Goal: Information Seeking & Learning: Check status

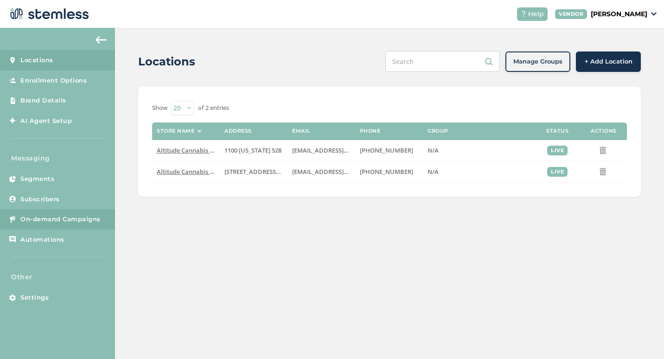
click at [54, 221] on span "On-demand Campaigns" at bounding box center [60, 219] width 80 height 9
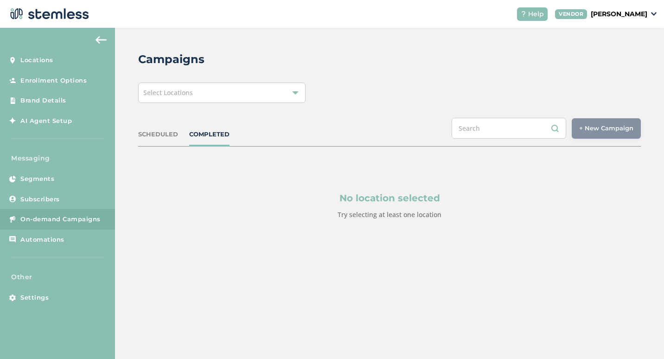
click at [167, 135] on div "SCHEDULED" at bounding box center [158, 134] width 40 height 9
click at [217, 97] on div "Select Locations" at bounding box center [221, 93] width 167 height 20
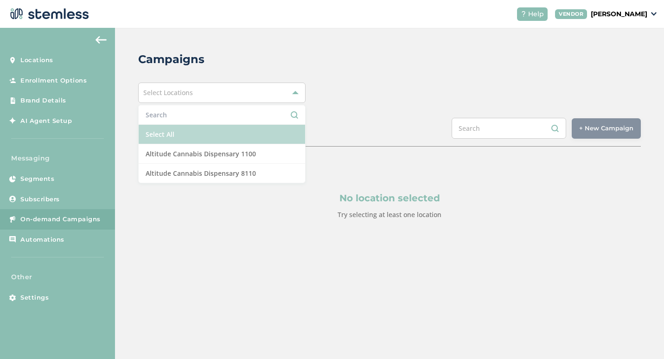
click at [204, 131] on li "Select All" at bounding box center [222, 134] width 167 height 19
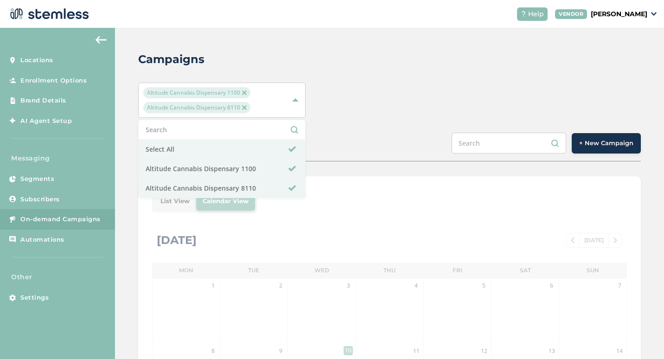
click at [470, 76] on div "Campaigns Altitude Cannabis Dispensary 1100 Altitude Cannabis Dispensary 8110 S…" at bounding box center [389, 335] width 549 height 615
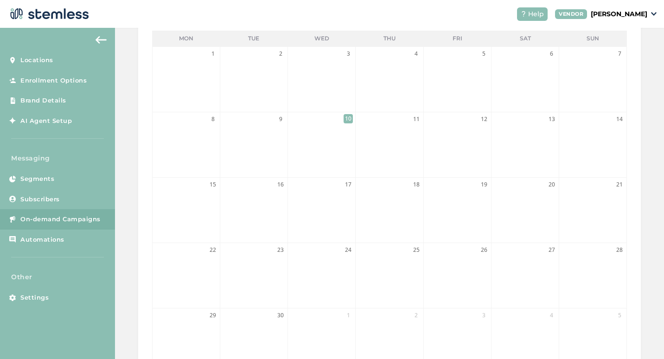
scroll to position [93, 0]
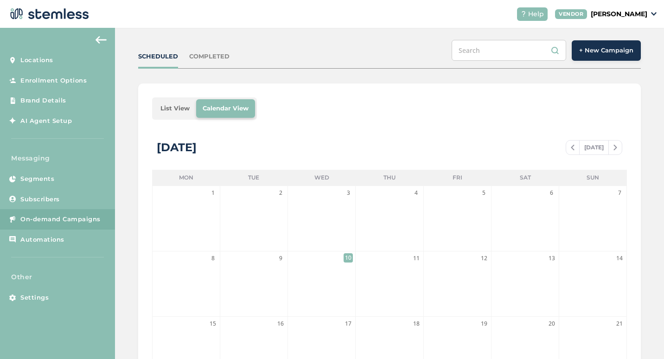
click at [225, 52] on div "COMPLETED" at bounding box center [209, 56] width 40 height 9
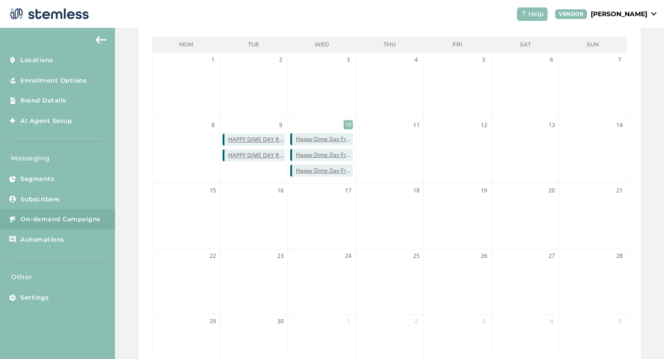
scroll to position [232, 0]
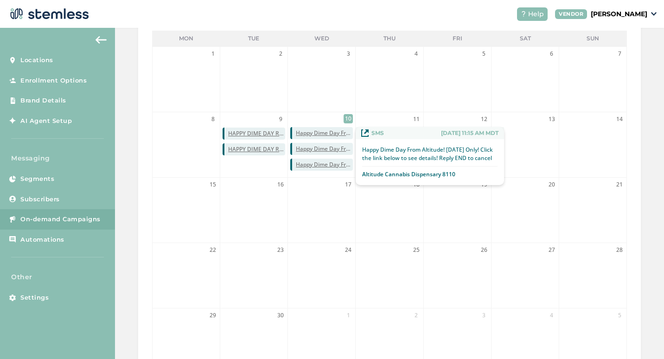
click at [346, 132] on span "Happy Dime Day From Altitude! [DATE] Only! Click the link below to see details!…" at bounding box center [324, 133] width 57 height 8
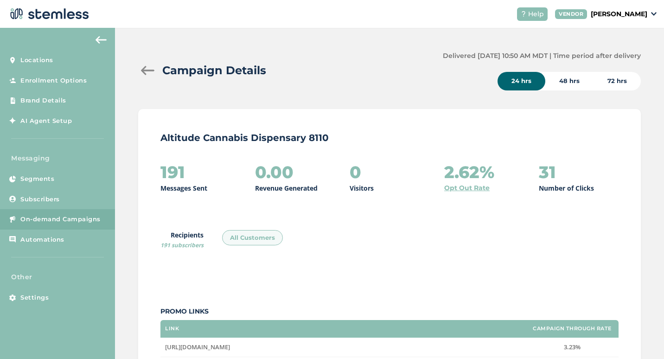
click at [151, 65] on div "Campaign Details" at bounding box center [286, 70] width 297 height 17
click at [148, 68] on div at bounding box center [147, 70] width 19 height 9
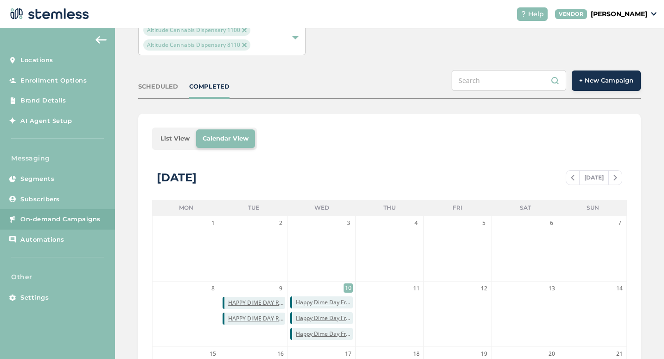
scroll to position [93, 0]
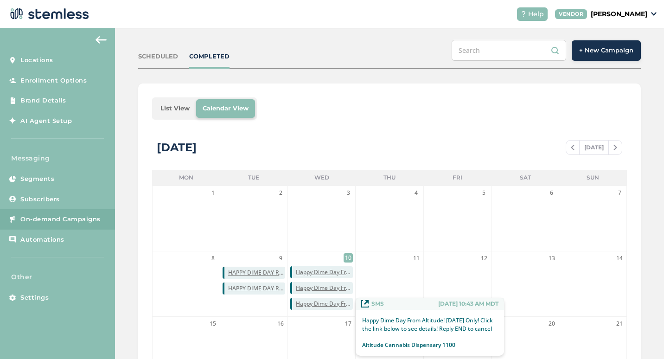
click at [345, 306] on span "Happy Dime Day From Altitude! [DATE] Only! Click the link below to see details!…" at bounding box center [324, 304] width 57 height 8
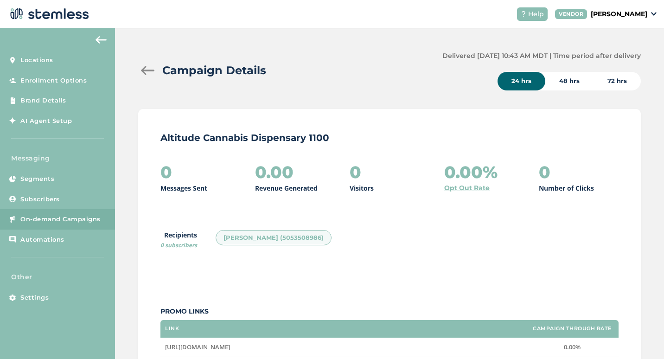
click at [150, 75] on div "Campaign Details" at bounding box center [286, 70] width 297 height 17
click at [147, 76] on div "Campaign Details" at bounding box center [286, 70] width 297 height 17
click at [147, 71] on div at bounding box center [147, 70] width 19 height 9
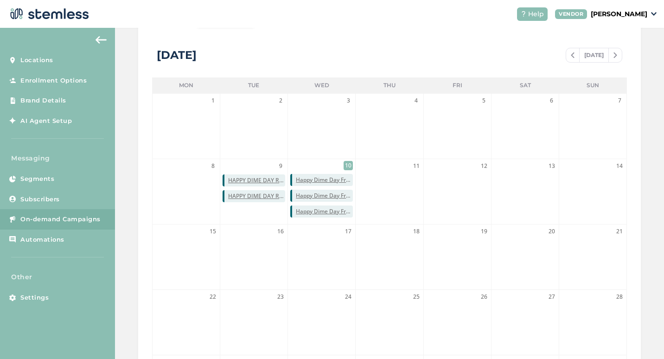
scroll to position [186, 0]
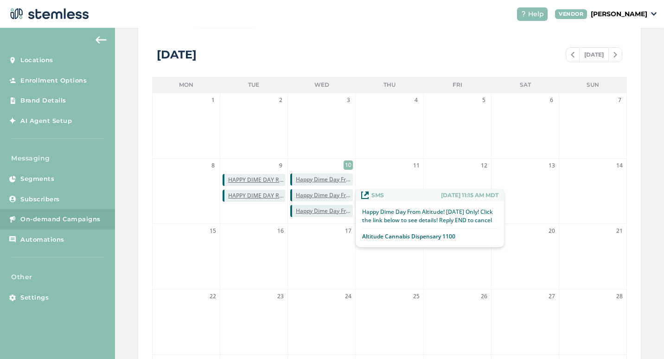
click at [349, 194] on span "Happy Dime Day From Altitude! [DATE] Only! Click the link below to see details!…" at bounding box center [324, 195] width 57 height 8
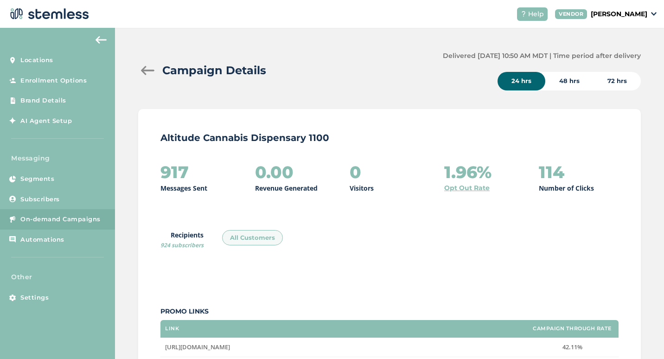
click at [152, 76] on div "Campaign Details" at bounding box center [286, 70] width 297 height 17
click at [148, 69] on div at bounding box center [147, 70] width 19 height 9
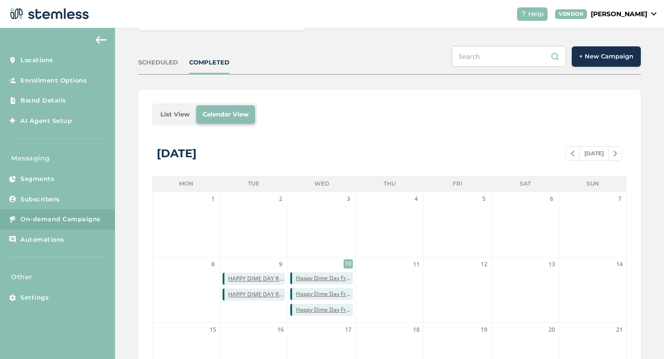
scroll to position [93, 0]
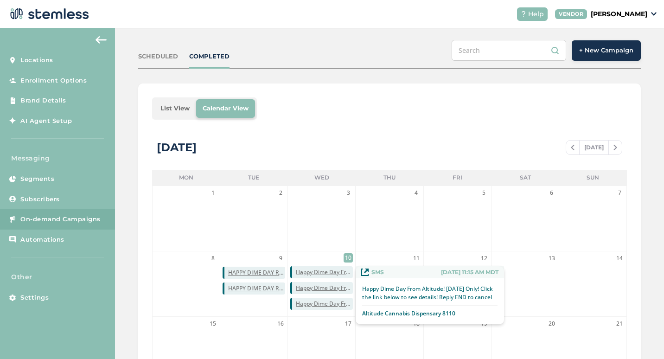
click at [347, 268] on span "Happy Dime Day From Altitude! [DATE] Only! Click the link below to see details!…" at bounding box center [324, 272] width 57 height 8
